Goal: Task Accomplishment & Management: Manage account settings

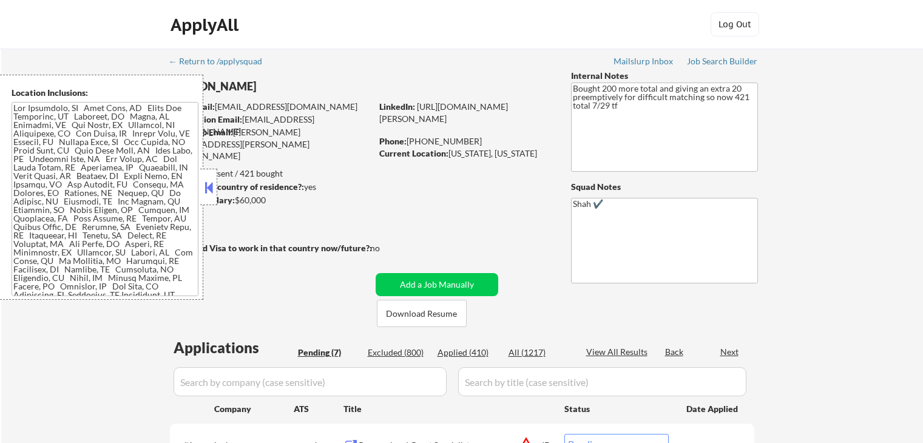
select select ""pending""
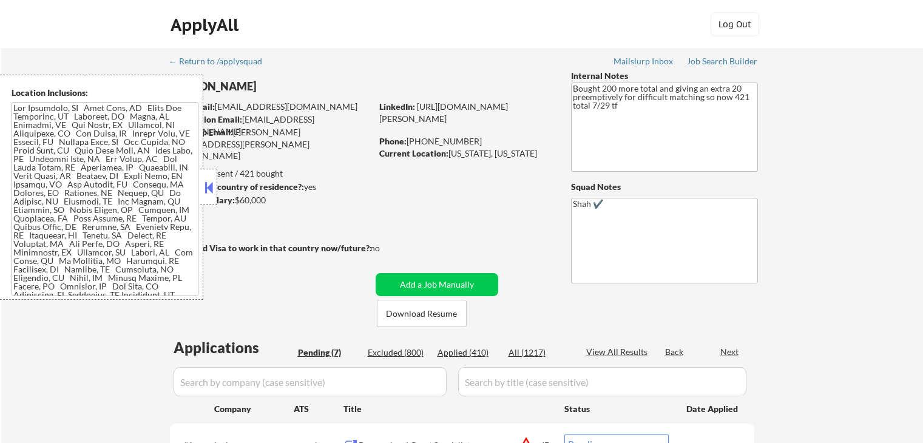
select select ""pending""
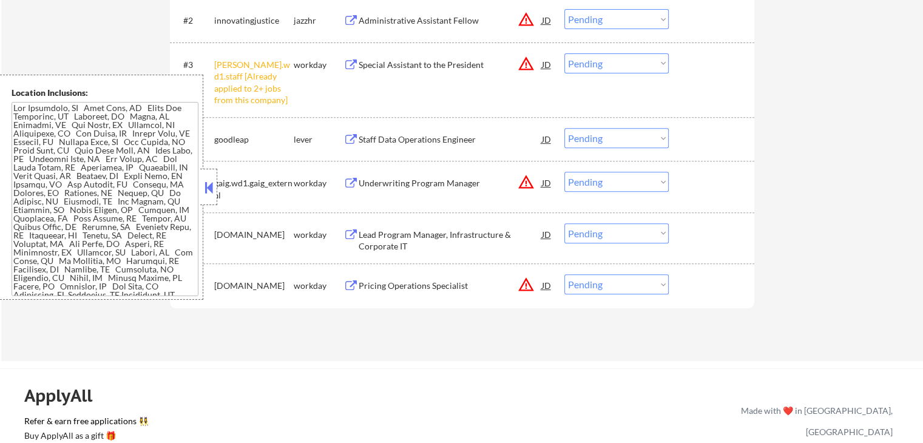
scroll to position [486, 0]
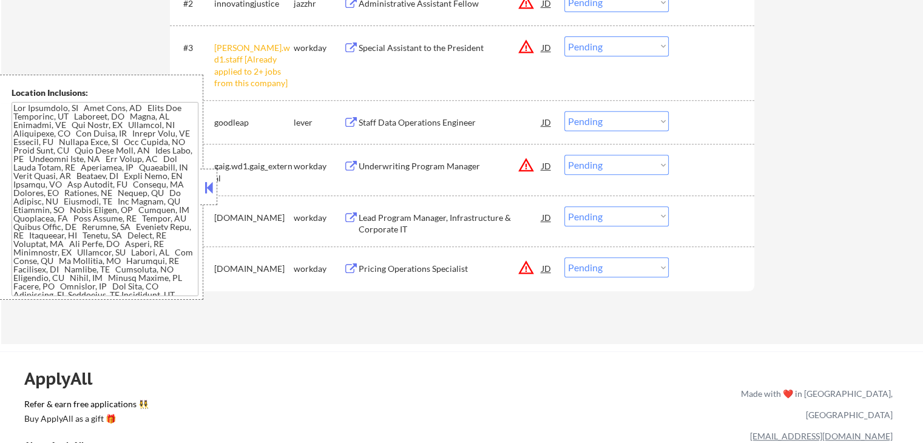
click at [597, 44] on select "Choose an option... Pending Applied Excluded (Questions) Excluded (Expired) Exc…" at bounding box center [617, 46] width 104 height 20
click at [565, 36] on select "Choose an option... Pending Applied Excluded (Questions) Excluded (Expired) Exc…" at bounding box center [617, 46] width 104 height 20
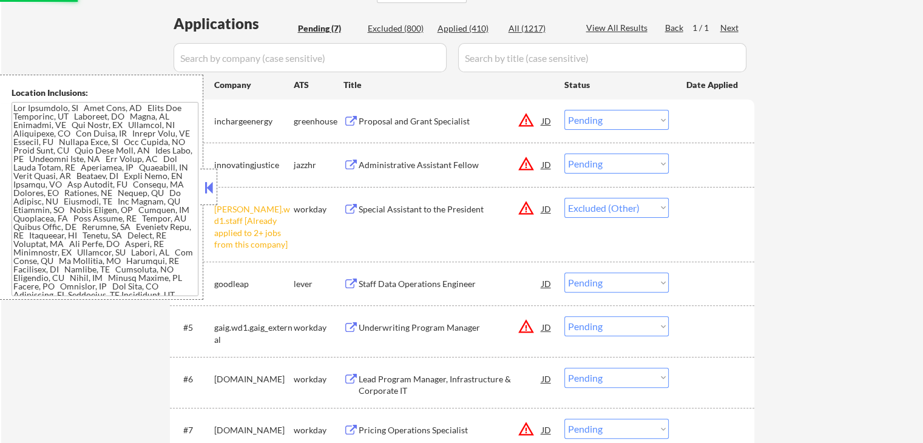
scroll to position [304, 0]
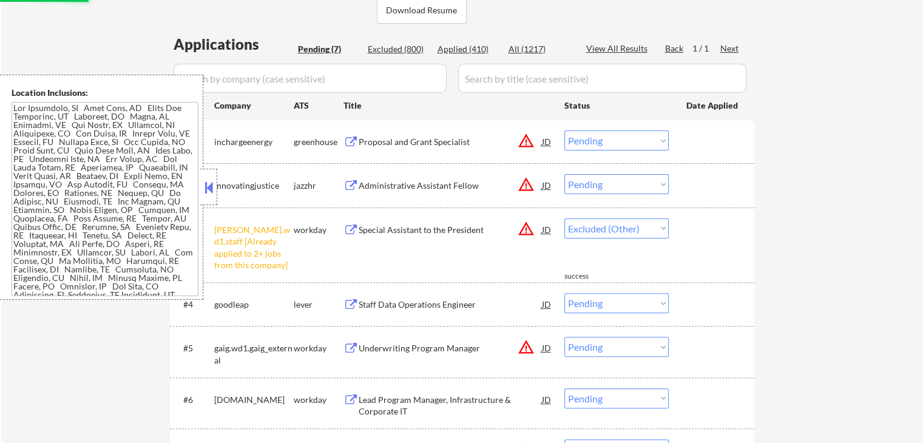
select select ""pending""
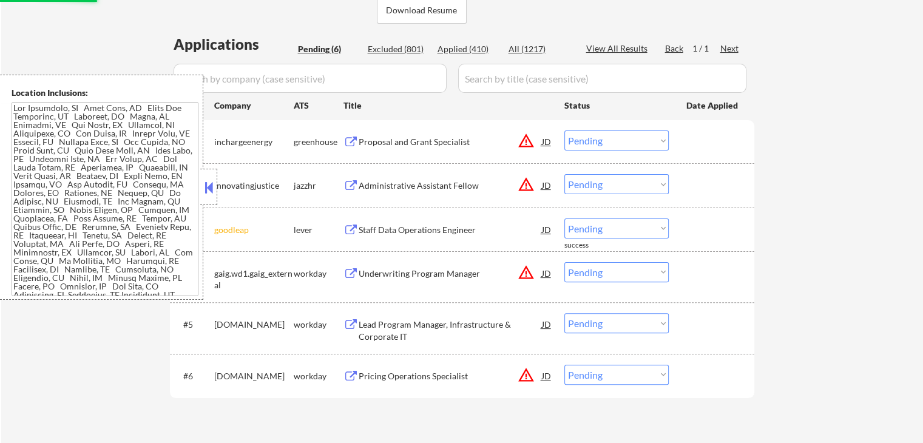
click at [756, 209] on div "← Return to /applysquad Mailslurp Inbox Job Search Builder [PERSON_NAME] User E…" at bounding box center [463, 93] width 606 height 696
click at [619, 140] on select "Choose an option... Pending Applied Excluded (Questions) Excluded (Expired) Exc…" at bounding box center [617, 141] width 104 height 20
click at [565, 131] on select "Choose an option... Pending Applied Excluded (Questions) Excluded (Expired) Exc…" at bounding box center [617, 141] width 104 height 20
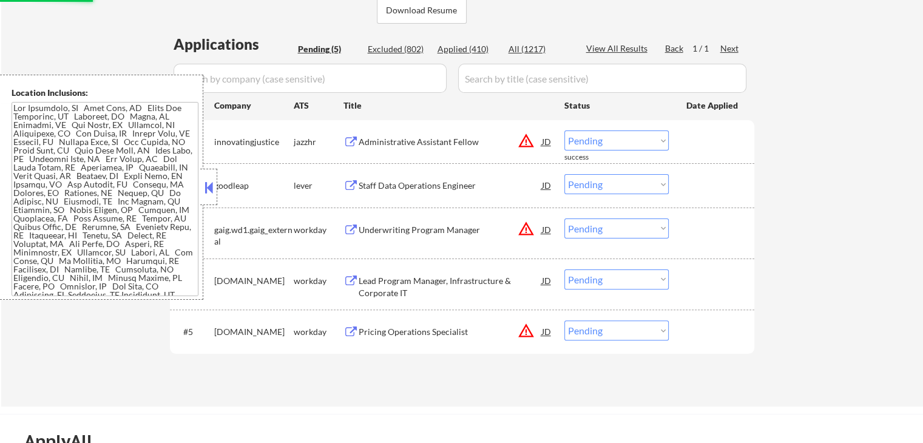
click at [632, 134] on select "Choose an option... Pending Applied Excluded (Questions) Excluded (Expired) Exc…" at bounding box center [617, 141] width 104 height 20
click at [565, 131] on select "Choose an option... Pending Applied Excluded (Questions) Excluded (Expired) Exc…" at bounding box center [617, 141] width 104 height 20
select select ""pending""
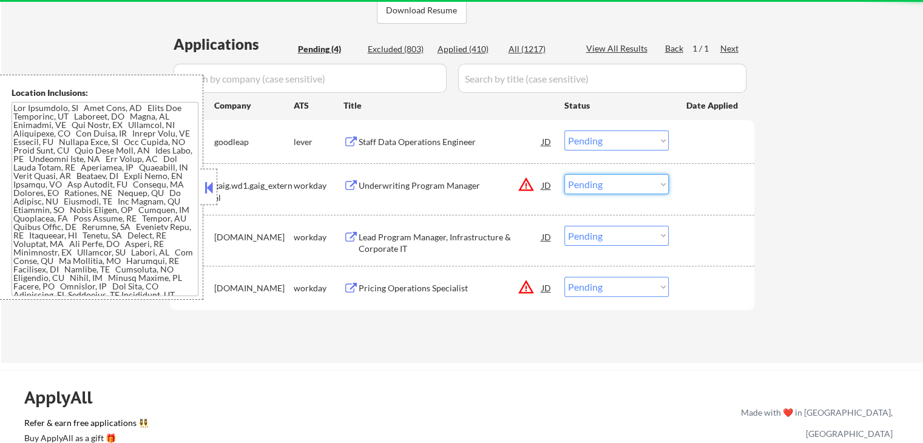
click at [594, 184] on select "Choose an option... Pending Applied Excluded (Questions) Excluded (Expired) Exc…" at bounding box center [617, 184] width 104 height 20
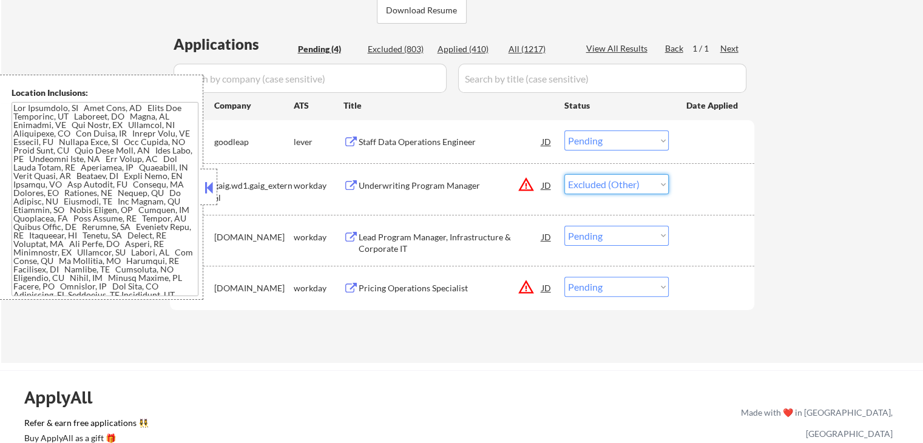
click at [565, 174] on select "Choose an option... Pending Applied Excluded (Questions) Excluded (Expired) Exc…" at bounding box center [617, 184] width 104 height 20
select select ""pending""
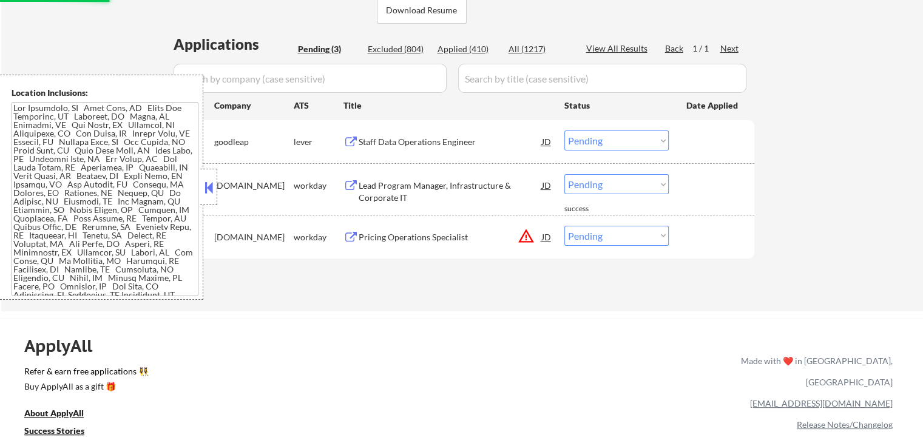
click at [591, 229] on select "Choose an option... Pending Applied Excluded (Questions) Excluded (Expired) Exc…" at bounding box center [617, 236] width 104 height 20
select select ""excluded__location_""
click at [565, 226] on select "Choose an option... Pending Applied Excluded (Questions) Excluded (Expired) Exc…" at bounding box center [617, 236] width 104 height 20
click at [389, 296] on div "← Return to /applysquad Mailslurp Inbox Job Search Builder [PERSON_NAME] User E…" at bounding box center [463, 23] width 606 height 557
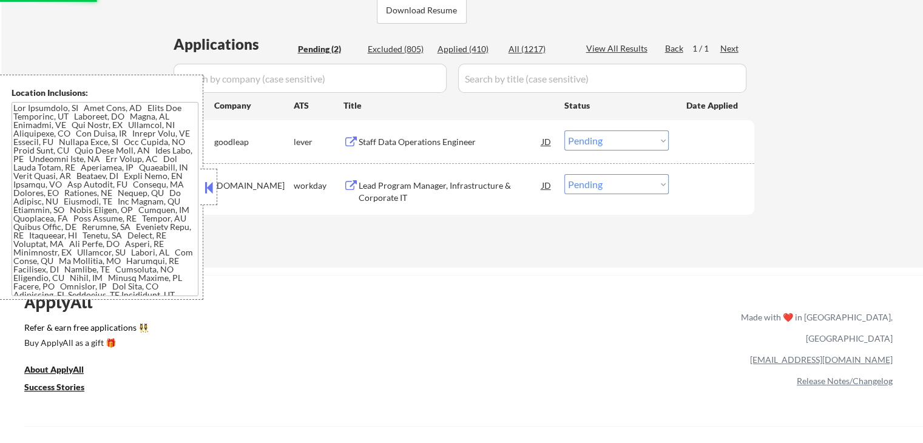
click at [352, 141] on button at bounding box center [351, 143] width 15 height 12
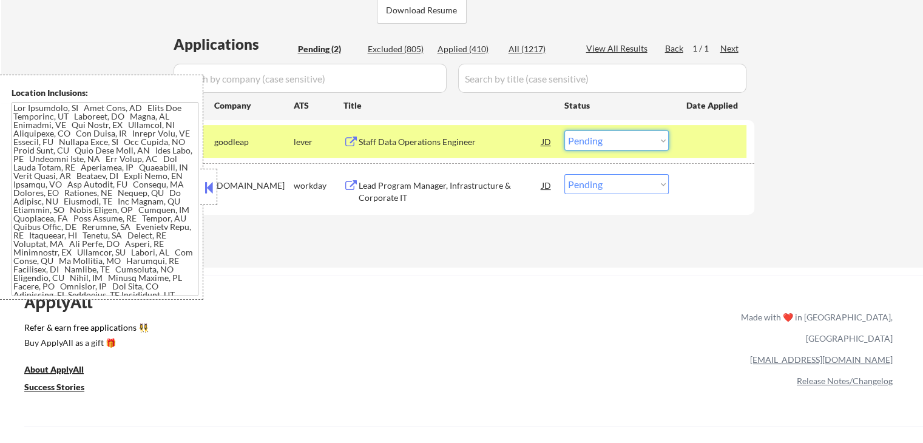
click at [595, 142] on select "Choose an option... Pending Applied Excluded (Questions) Excluded (Expired) Exc…" at bounding box center [617, 141] width 104 height 20
click at [565, 131] on select "Choose an option... Pending Applied Excluded (Questions) Excluded (Expired) Exc…" at bounding box center [617, 141] width 104 height 20
select select ""pending""
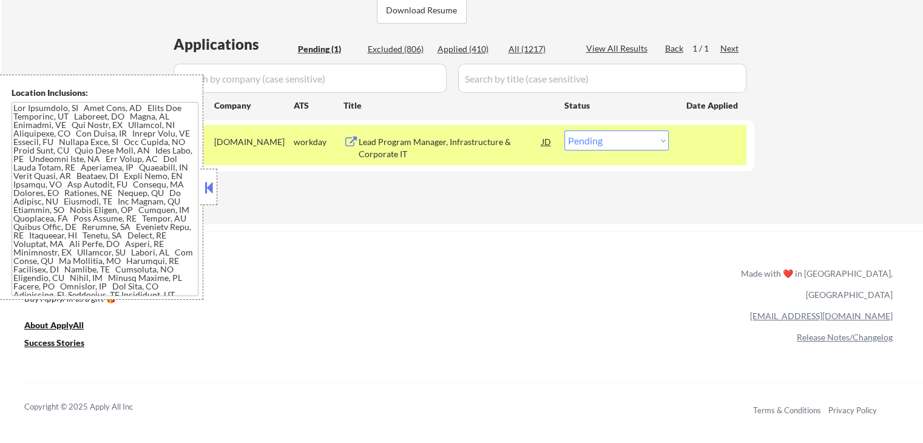
click at [491, 256] on div "ApplyAll Refer & earn free applications 👯‍♀️ Buy ApplyAll as a gift 🎁 About App…" at bounding box center [461, 336] width 923 height 192
click at [347, 137] on button at bounding box center [351, 143] width 15 height 12
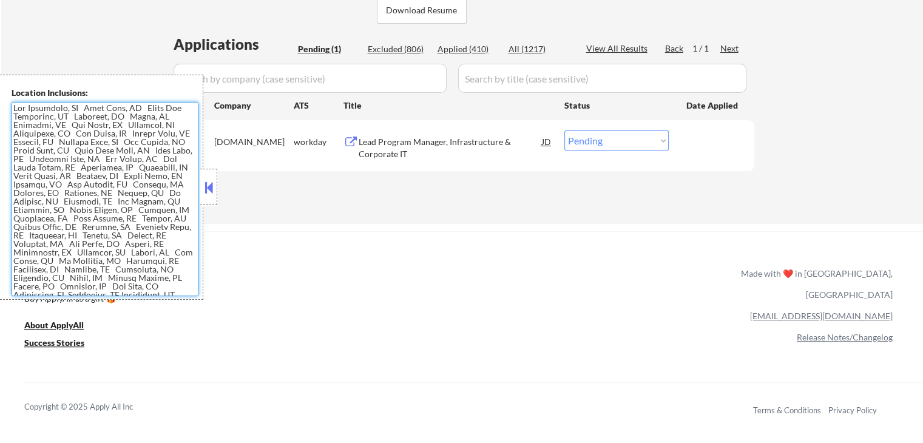
click at [585, 144] on select "Choose an option... Pending Applied Excluded (Questions) Excluded (Expired) Exc…" at bounding box center [617, 141] width 104 height 20
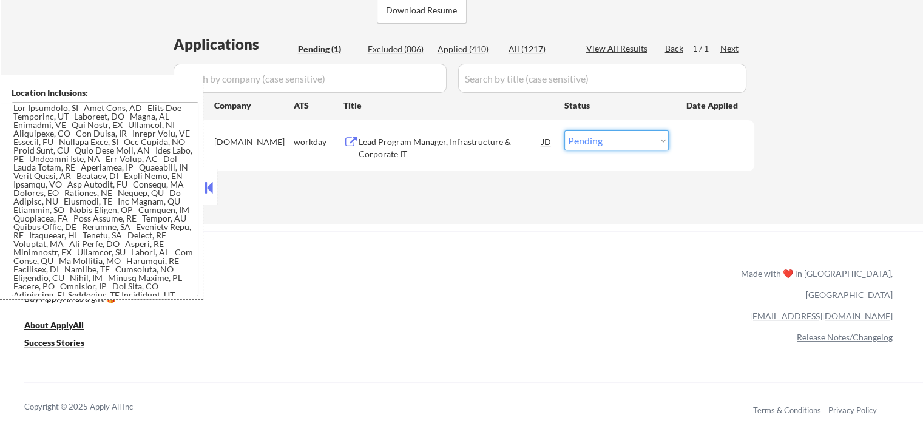
select select ""applied""
click at [565, 131] on select "Choose an option... Pending Applied Excluded (Questions) Excluded (Expired) Exc…" at bounding box center [617, 141] width 104 height 20
